Goal: Task Accomplishment & Management: Use online tool/utility

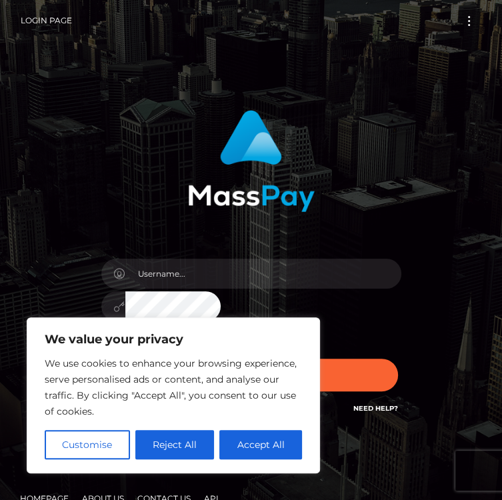
click at [55, 94] on div "Sign in" at bounding box center [251, 270] width 502 height 540
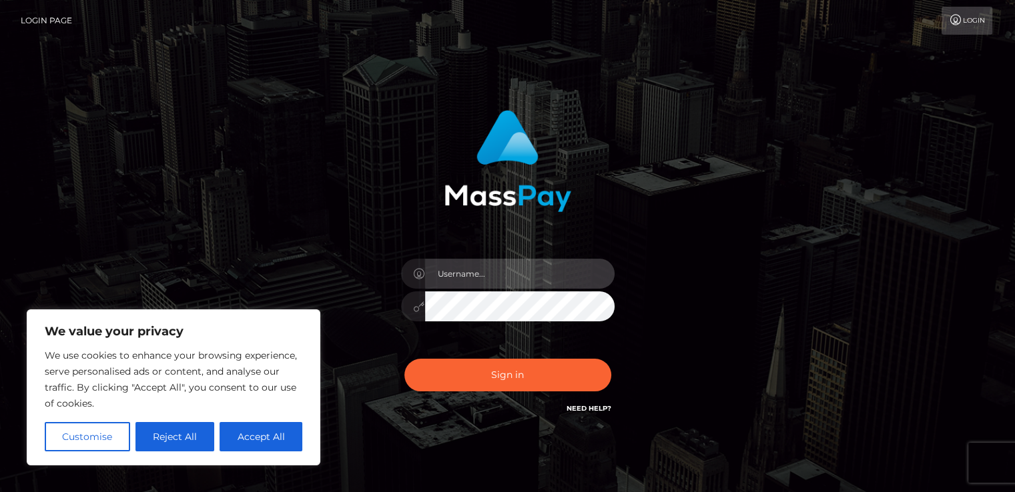
click at [496, 274] on input "text" at bounding box center [519, 274] width 189 height 30
click at [501, 274] on input "text" at bounding box center [519, 274] width 189 height 30
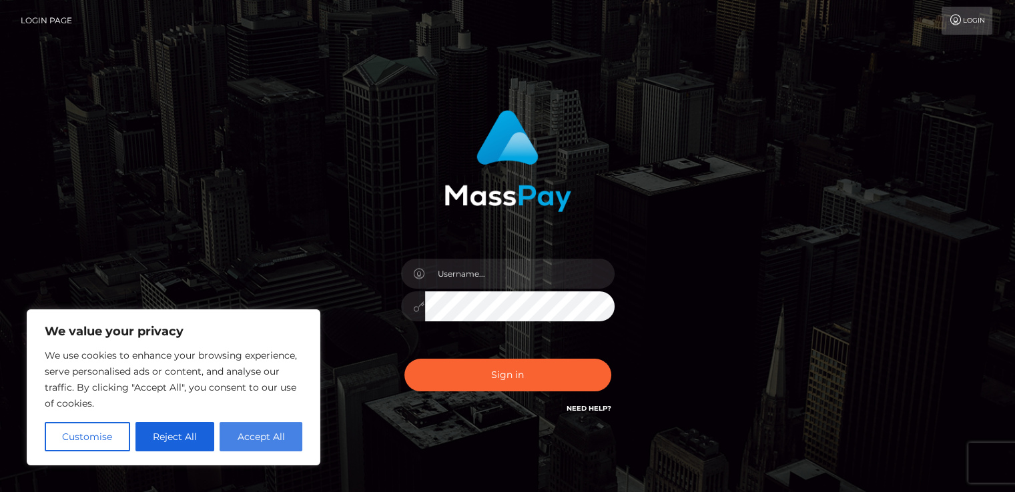
click at [270, 442] on button "Accept All" at bounding box center [261, 436] width 83 height 29
checkbox input "true"
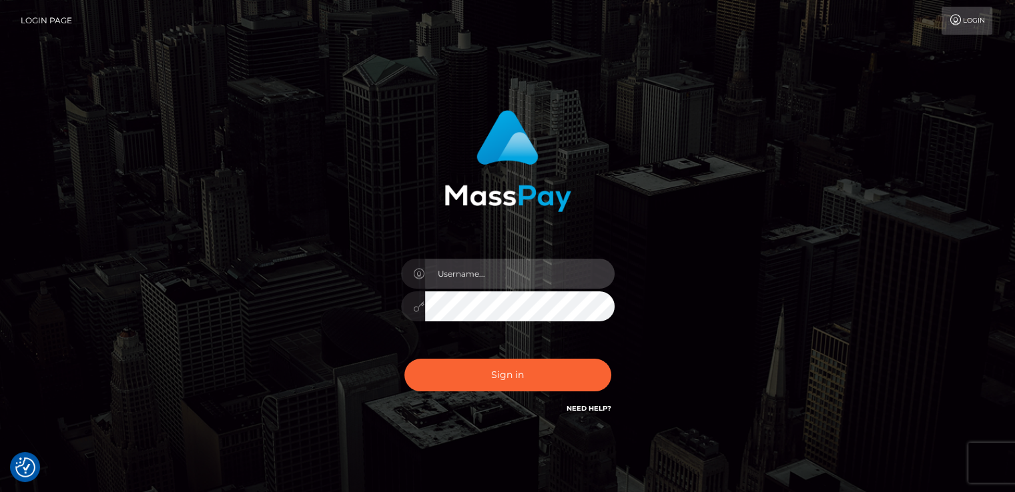
click at [464, 281] on input "text" at bounding box center [519, 274] width 189 height 30
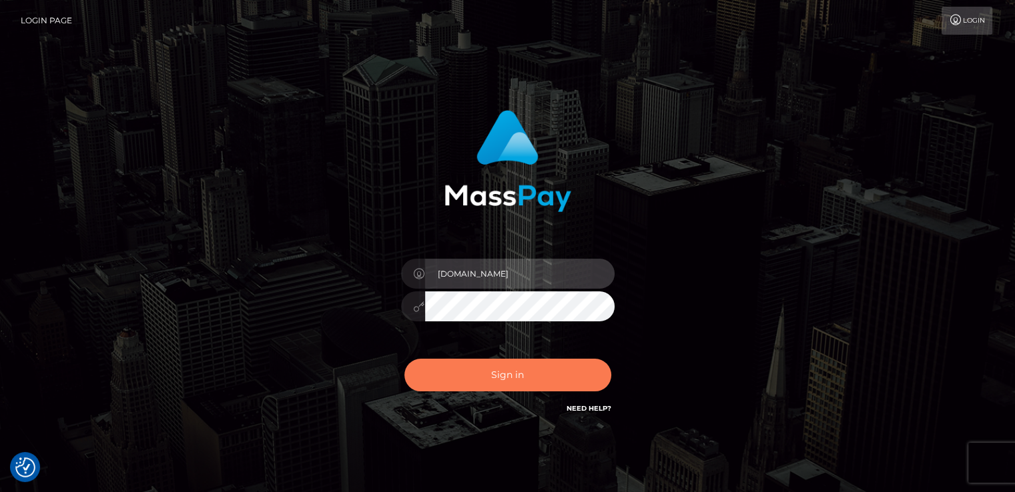
type input "[DOMAIN_NAME]"
click at [502, 377] on button "Sign in" at bounding box center [507, 375] width 207 height 33
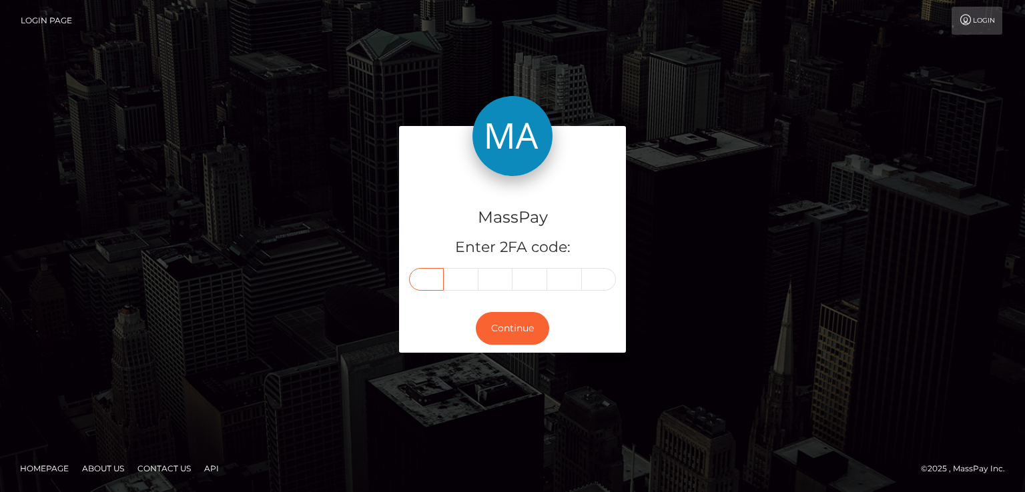
click at [428, 278] on input "text" at bounding box center [426, 279] width 35 height 23
paste input "7"
type input "7"
type input "9"
type input "3"
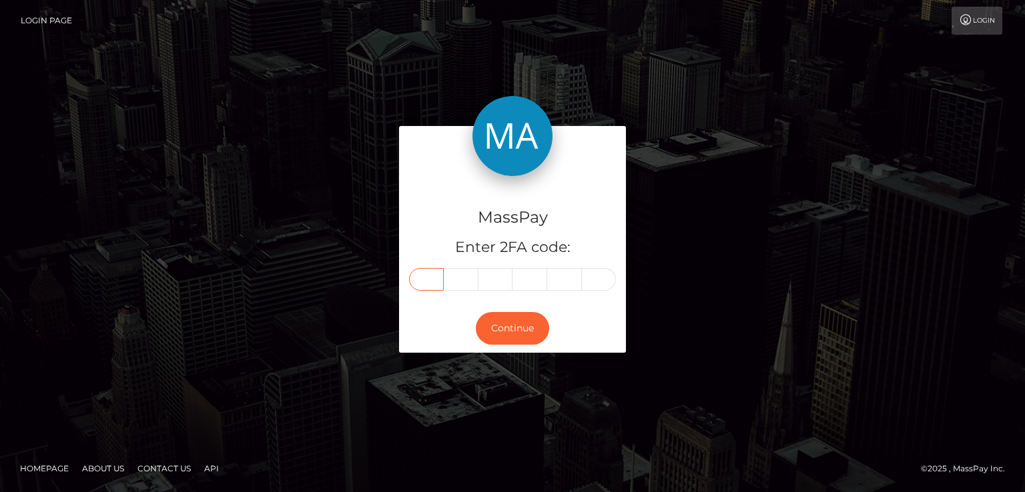
type input "9"
type input "0"
type input "8"
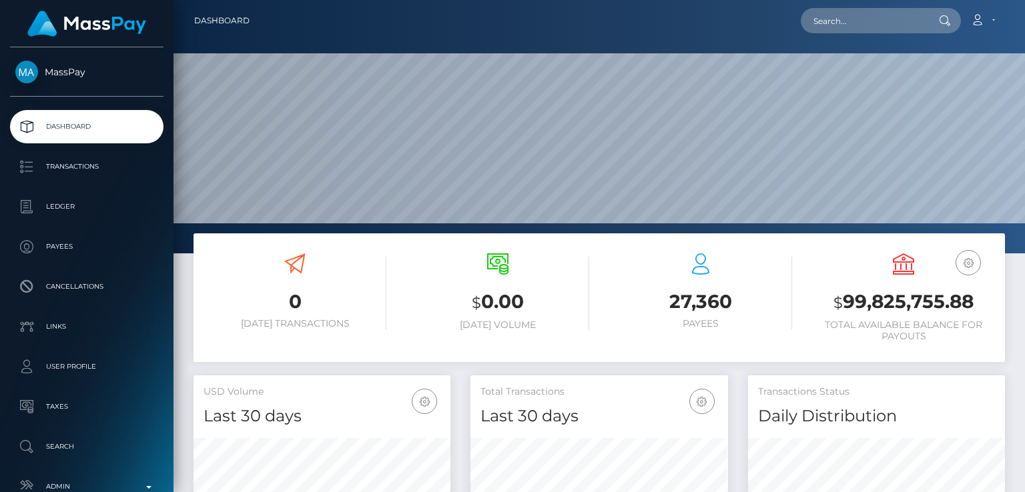
scroll to position [236, 256]
